Goal: Use online tool/utility: Utilize a website feature to perform a specific function

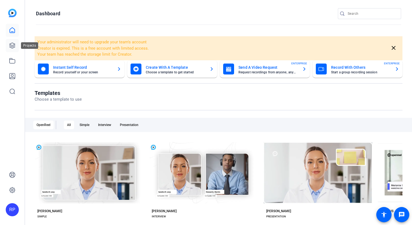
click at [13, 49] on link at bounding box center [12, 45] width 13 height 13
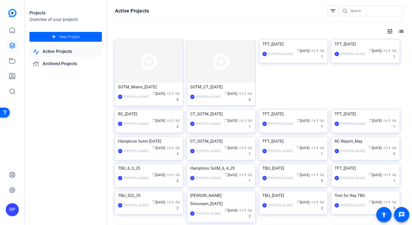
click at [224, 72] on img at bounding box center [221, 61] width 68 height 43
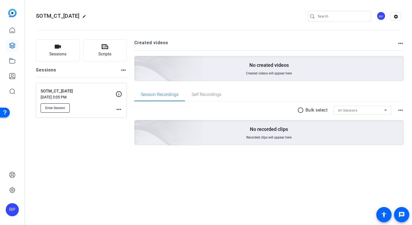
click at [64, 109] on span "Enter Session" at bounding box center [55, 108] width 20 height 4
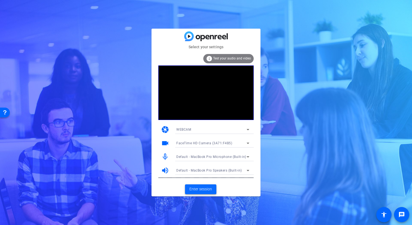
click at [206, 187] on span "Enter session" at bounding box center [201, 189] width 23 height 6
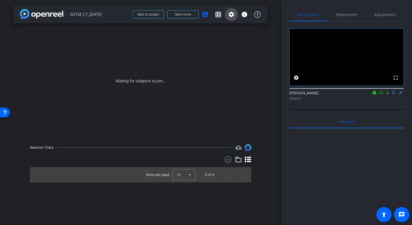
click at [230, 16] on mat-icon "settings" at bounding box center [231, 14] width 7 height 7
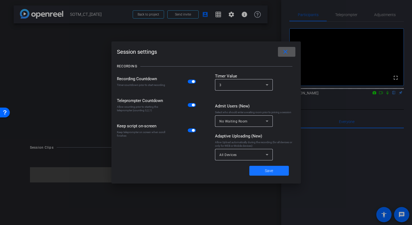
click at [266, 172] on span "Save" at bounding box center [269, 171] width 8 height 6
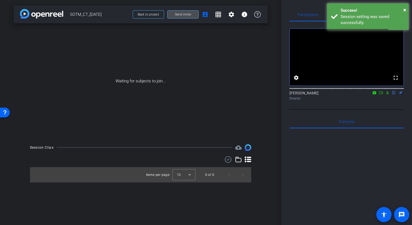
click at [193, 15] on span at bounding box center [183, 14] width 31 height 13
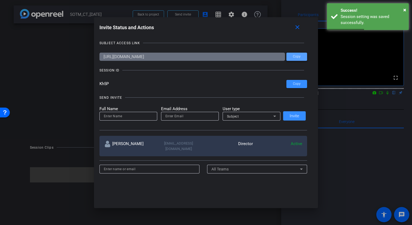
click at [295, 55] on span "Copy" at bounding box center [297, 57] width 8 height 4
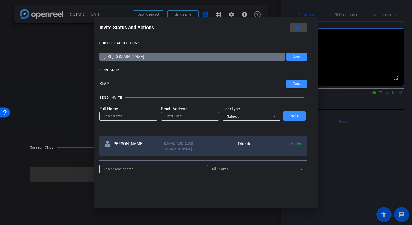
click at [294, 26] on mat-icon "close" at bounding box center [297, 27] width 7 height 7
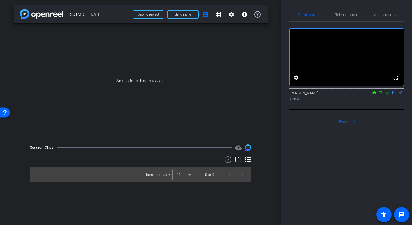
click at [387, 95] on icon at bounding box center [388, 93] width 2 height 4
click at [387, 95] on icon at bounding box center [387, 93] width 3 height 4
click at [387, 95] on icon at bounding box center [388, 93] width 2 height 4
